Goal: Navigation & Orientation: Find specific page/section

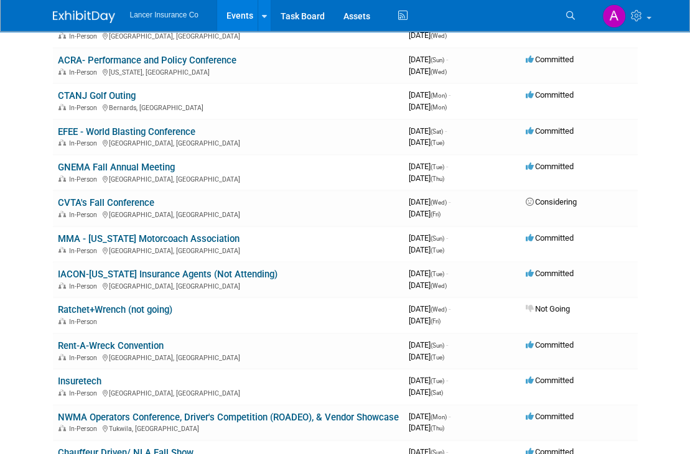
scroll to position [373, 0]
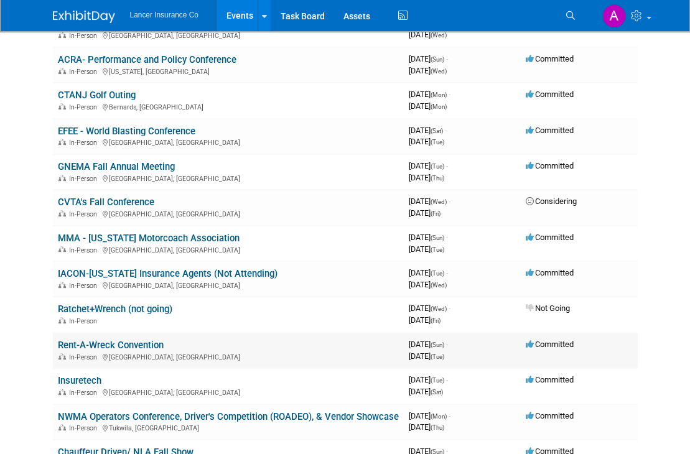
click at [154, 340] on link "Rent-A-Wreck Convention" at bounding box center [111, 345] width 106 height 11
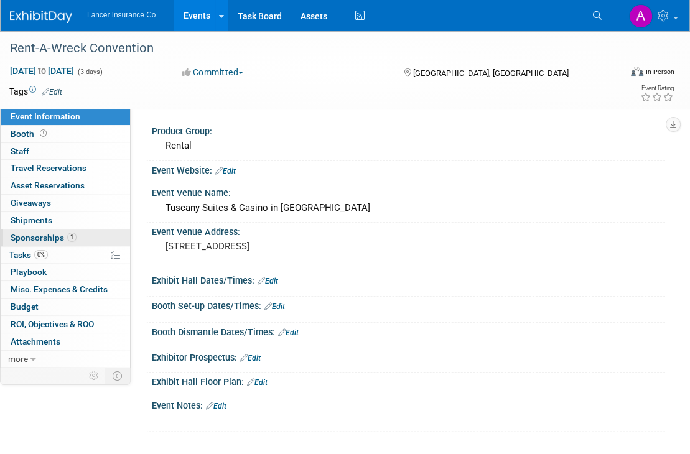
click at [47, 238] on span "Sponsorships 1" at bounding box center [44, 238] width 66 height 10
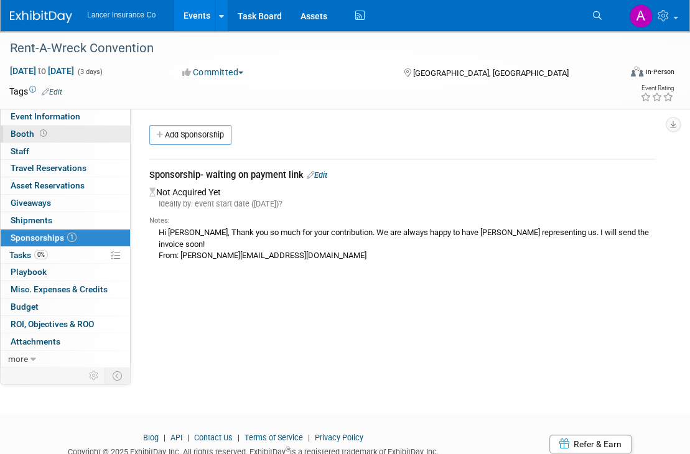
click at [20, 133] on span "Booth" at bounding box center [30, 134] width 39 height 10
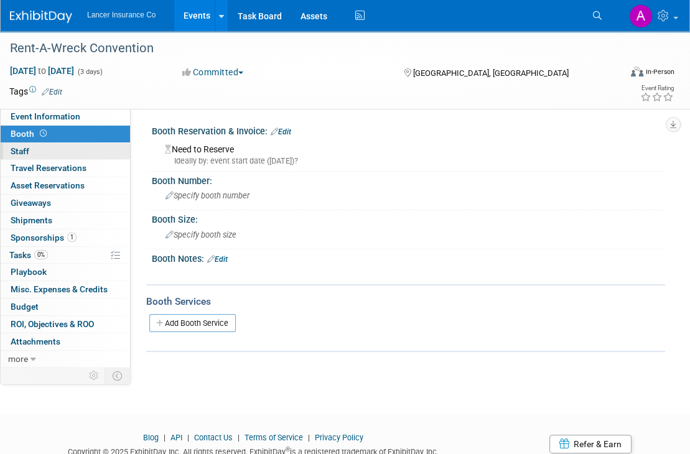
click at [26, 149] on span "Staff 0" at bounding box center [20, 151] width 19 height 10
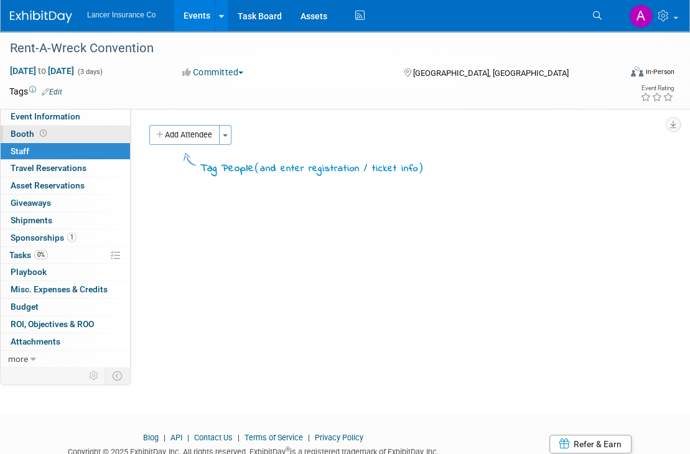
click at [30, 133] on span "Booth" at bounding box center [30, 134] width 39 height 10
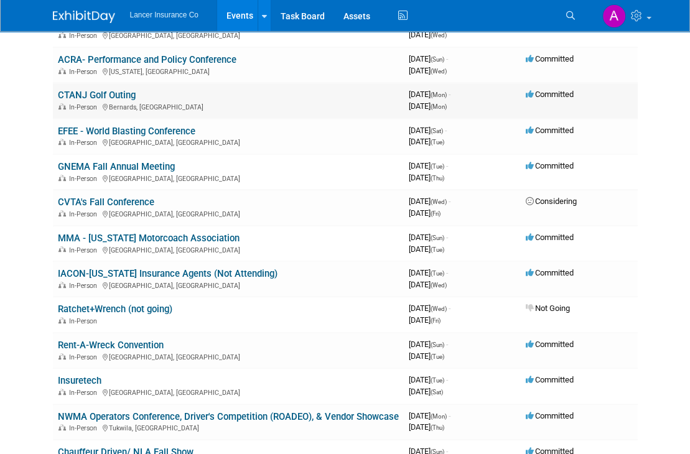
click at [120, 91] on link "CTANJ Golf Outing" at bounding box center [97, 95] width 78 height 11
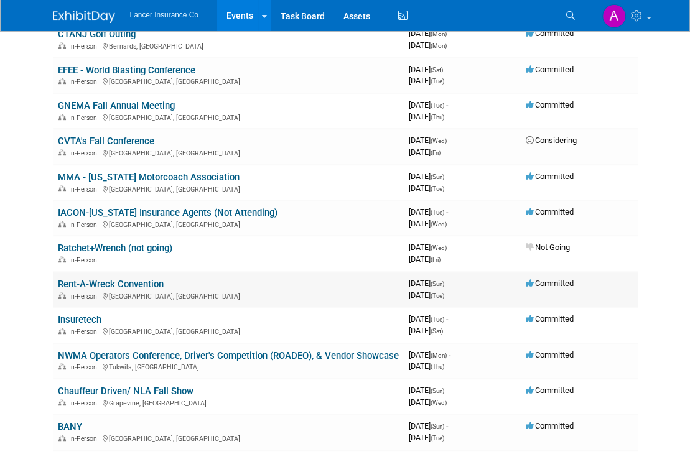
scroll to position [373, 0]
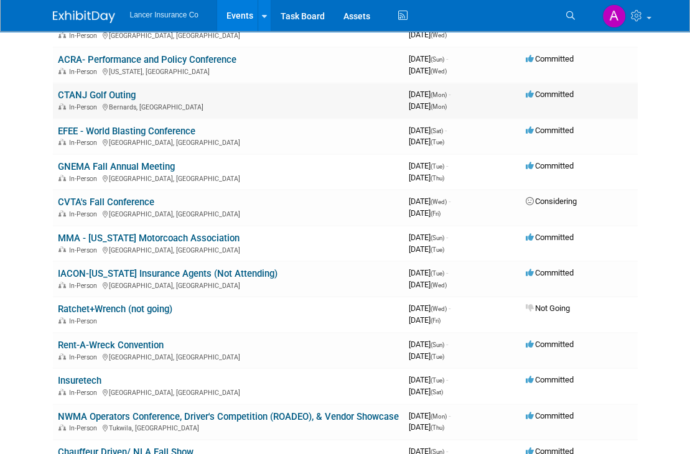
click at [111, 93] on link "CTANJ Golf Outing" at bounding box center [97, 95] width 78 height 11
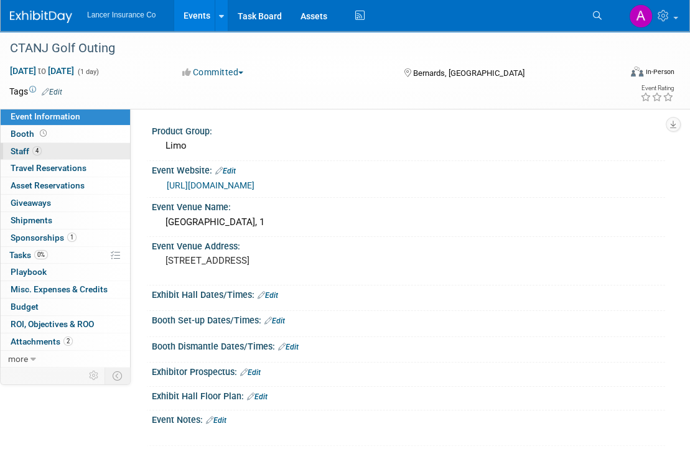
click at [24, 149] on span "Staff 4" at bounding box center [26, 151] width 31 height 10
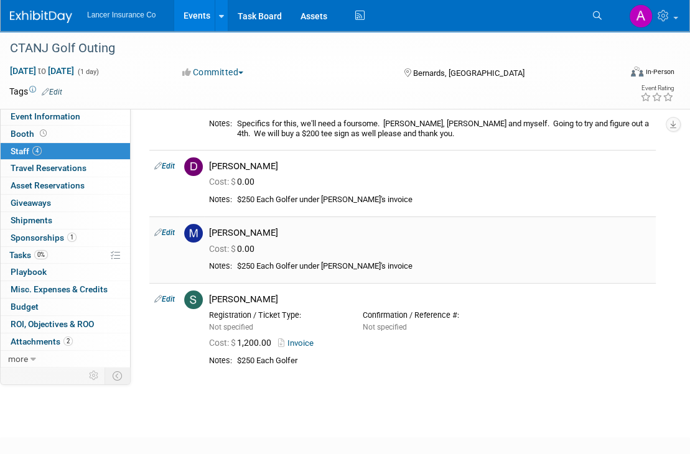
scroll to position [62, 0]
